Goal: Consume media (video, audio): Consume media (video, audio)

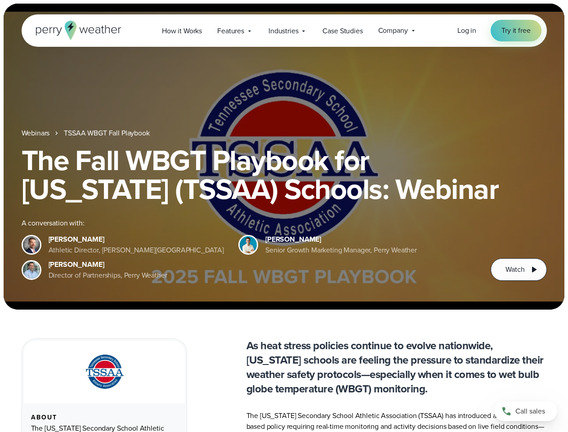
click at [284, 216] on div "The Fall WBGT Playbook for [US_STATE] (TSSAA) Schools: Webinar A conversation w…" at bounding box center [285, 213] width 526 height 135
click at [284, 31] on span "Industries" at bounding box center [284, 31] width 30 height 11
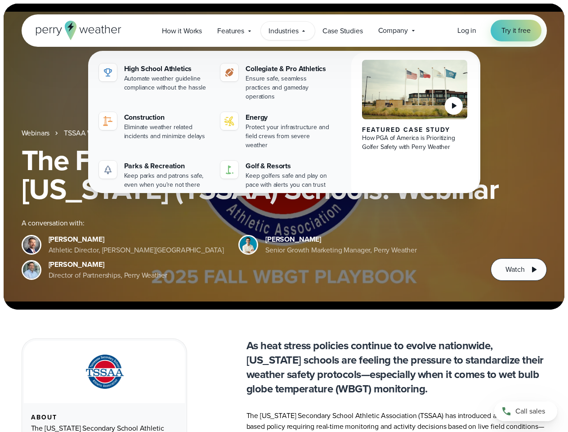
click at [284, 157] on h1 "The Fall WBGT Playbook for [US_STATE] (TSSAA) Schools: Webinar" at bounding box center [285, 175] width 526 height 58
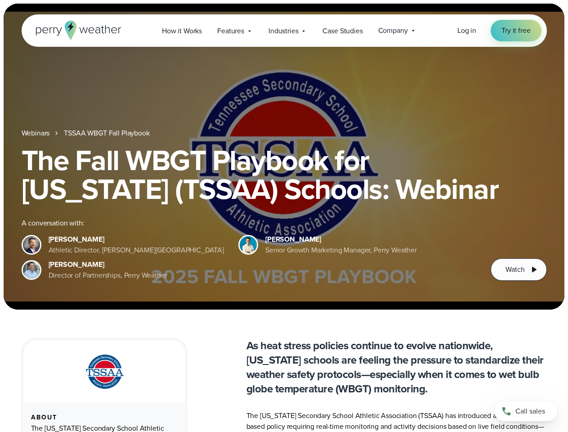
click at [108, 133] on link "TSSAA WBGT Fall Playbook" at bounding box center [106, 133] width 85 height 11
click at [519, 270] on span "Watch" at bounding box center [515, 269] width 19 height 11
